Goal: Task Accomplishment & Management: Use online tool/utility

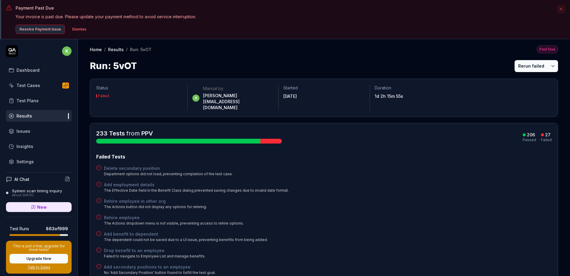
click at [31, 101] on div "Test Plans" at bounding box center [27, 101] width 22 height 6
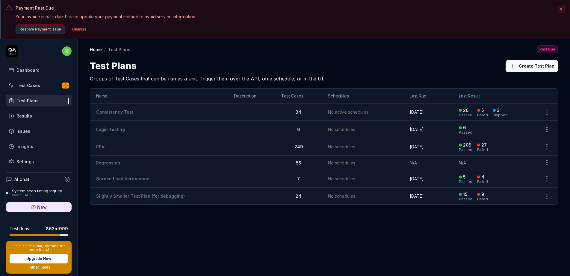
click at [79, 30] on button "Dismiss" at bounding box center [79, 30] width 21 height 10
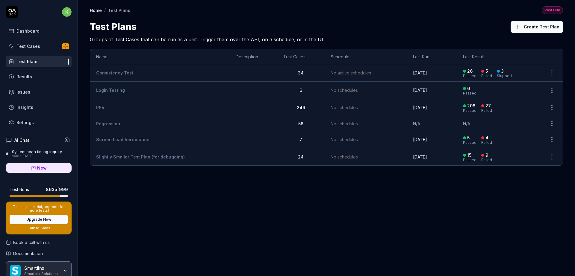
click at [104, 104] on td "PPV" at bounding box center [160, 107] width 140 height 17
click at [106, 107] on td "PPV" at bounding box center [160, 107] width 140 height 17
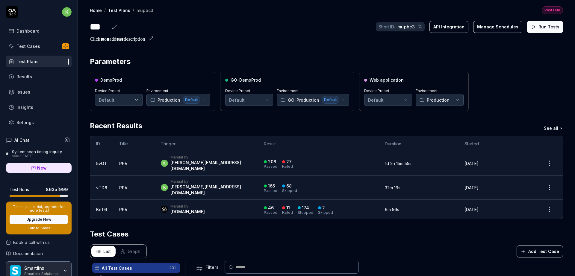
click at [537, 30] on button "Run Tests" at bounding box center [545, 27] width 36 height 12
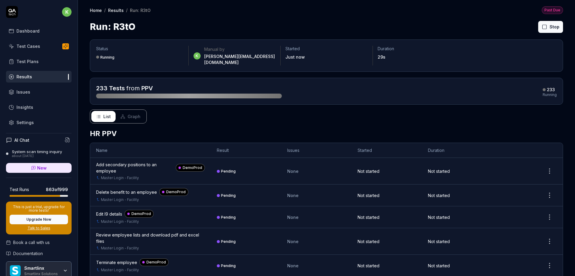
drag, startPoint x: 466, startPoint y: 31, endPoint x: 432, endPoint y: 61, distance: 45.6
click at [466, 31] on div "Run: R3tO Stop" at bounding box center [326, 26] width 473 height 13
